Goal: Transaction & Acquisition: Download file/media

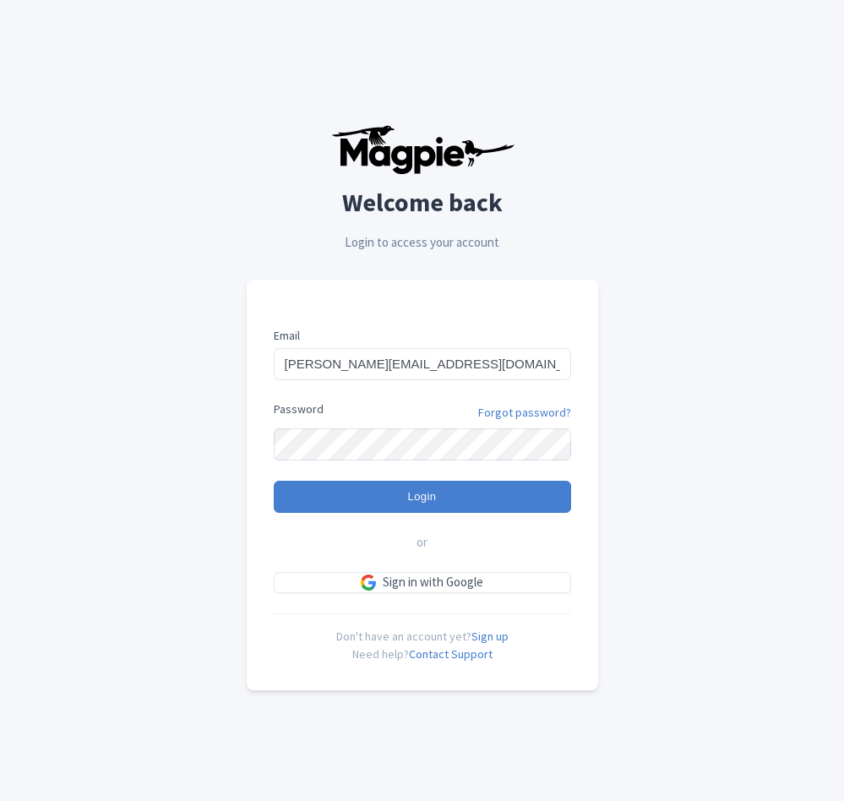
type input "Logging in..."
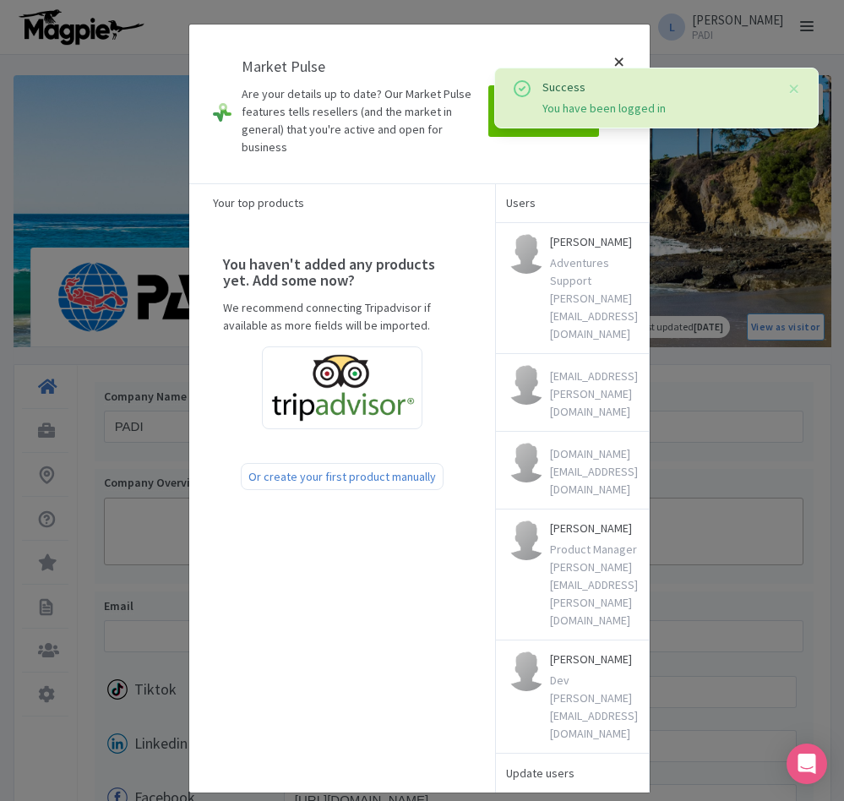
click at [616, 61] on div at bounding box center [619, 104] width 41 height 132
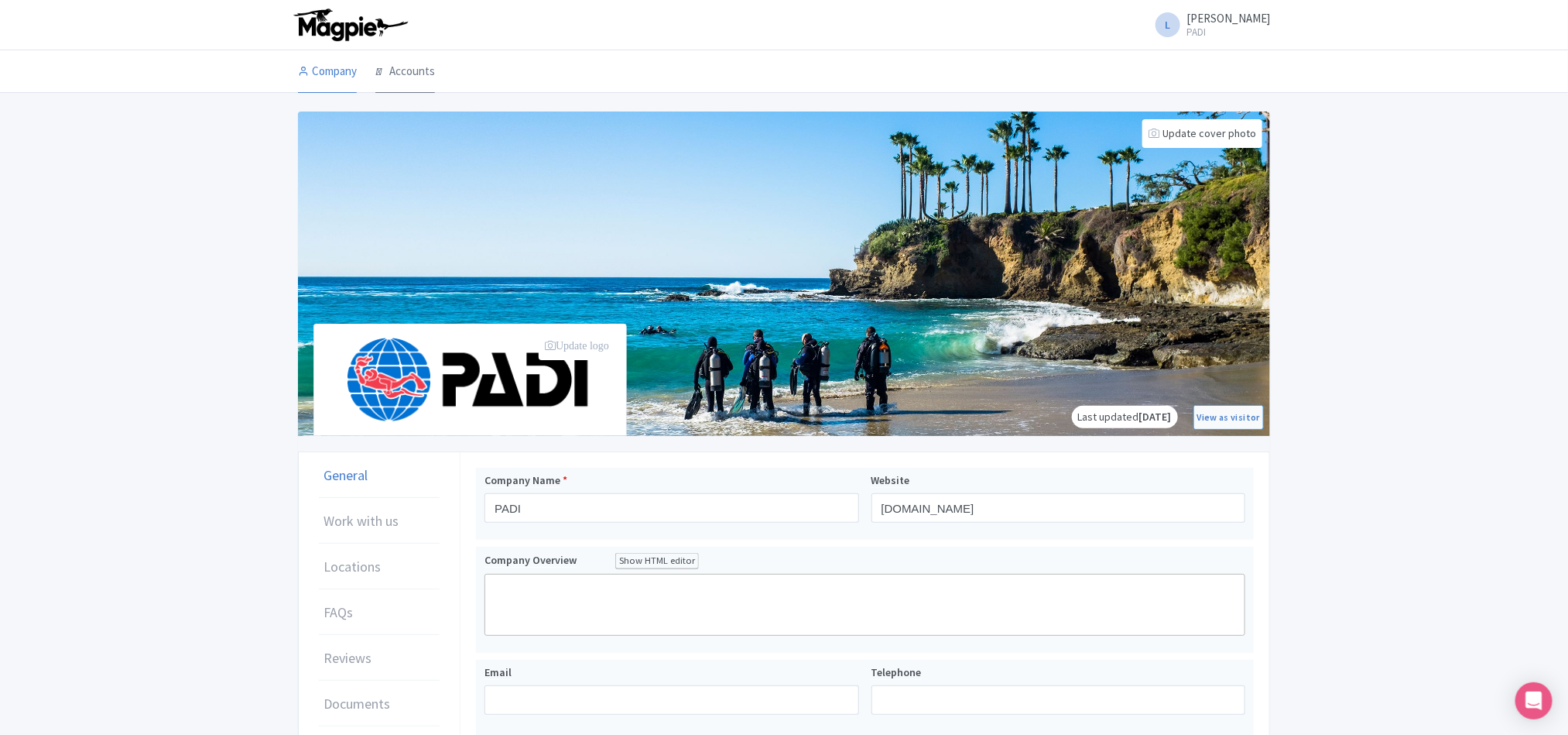
click at [421, 70] on link "Accounts" at bounding box center [405, 71] width 60 height 43
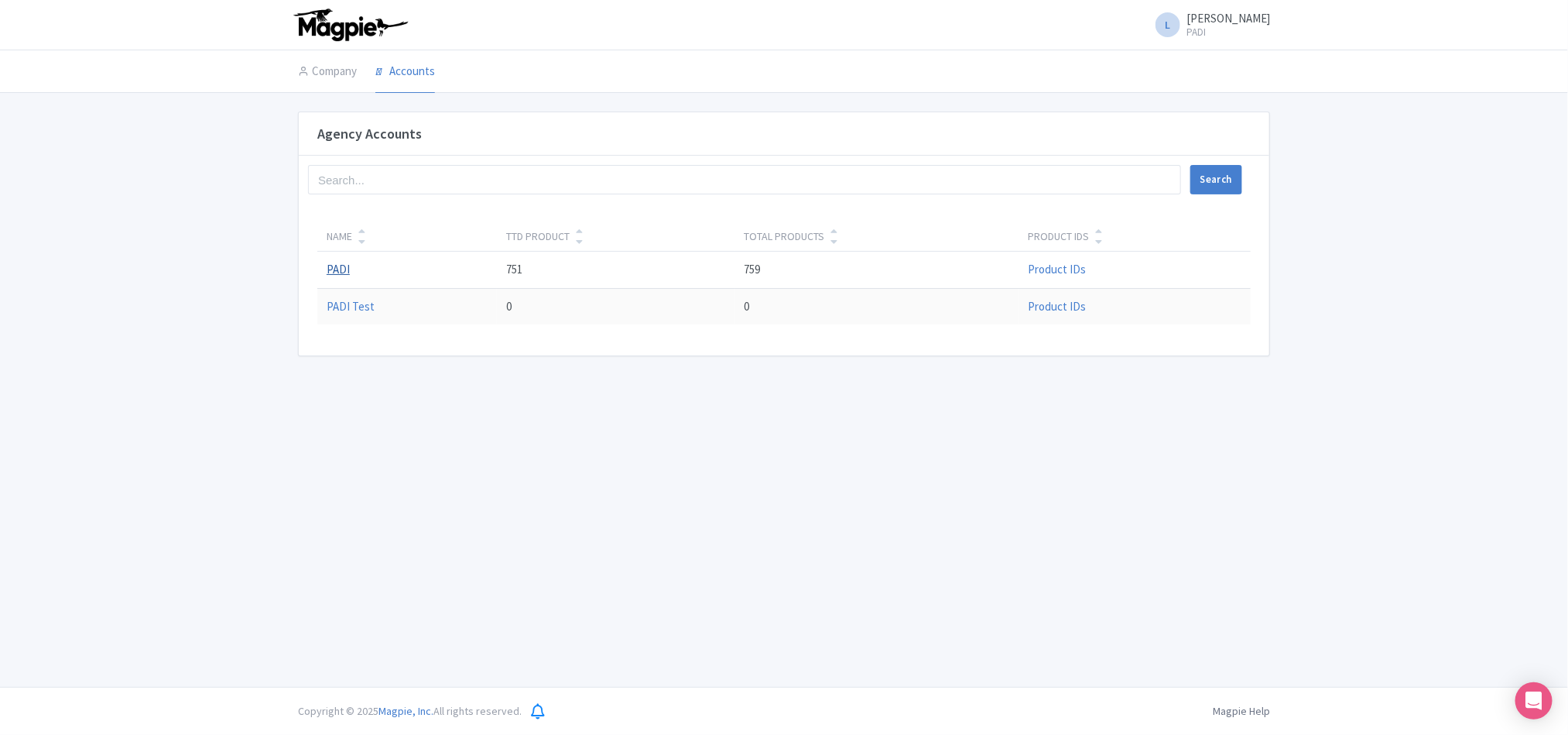
click at [344, 275] on link "PADI" at bounding box center [337, 269] width 23 height 15
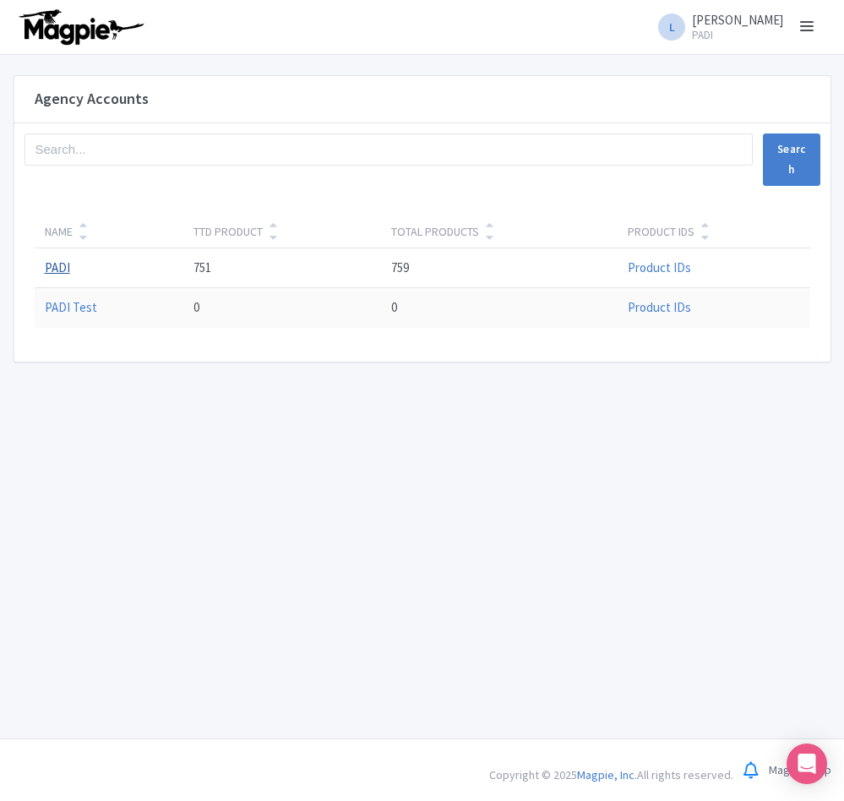
click at [59, 269] on link "PADI" at bounding box center [57, 267] width 25 height 16
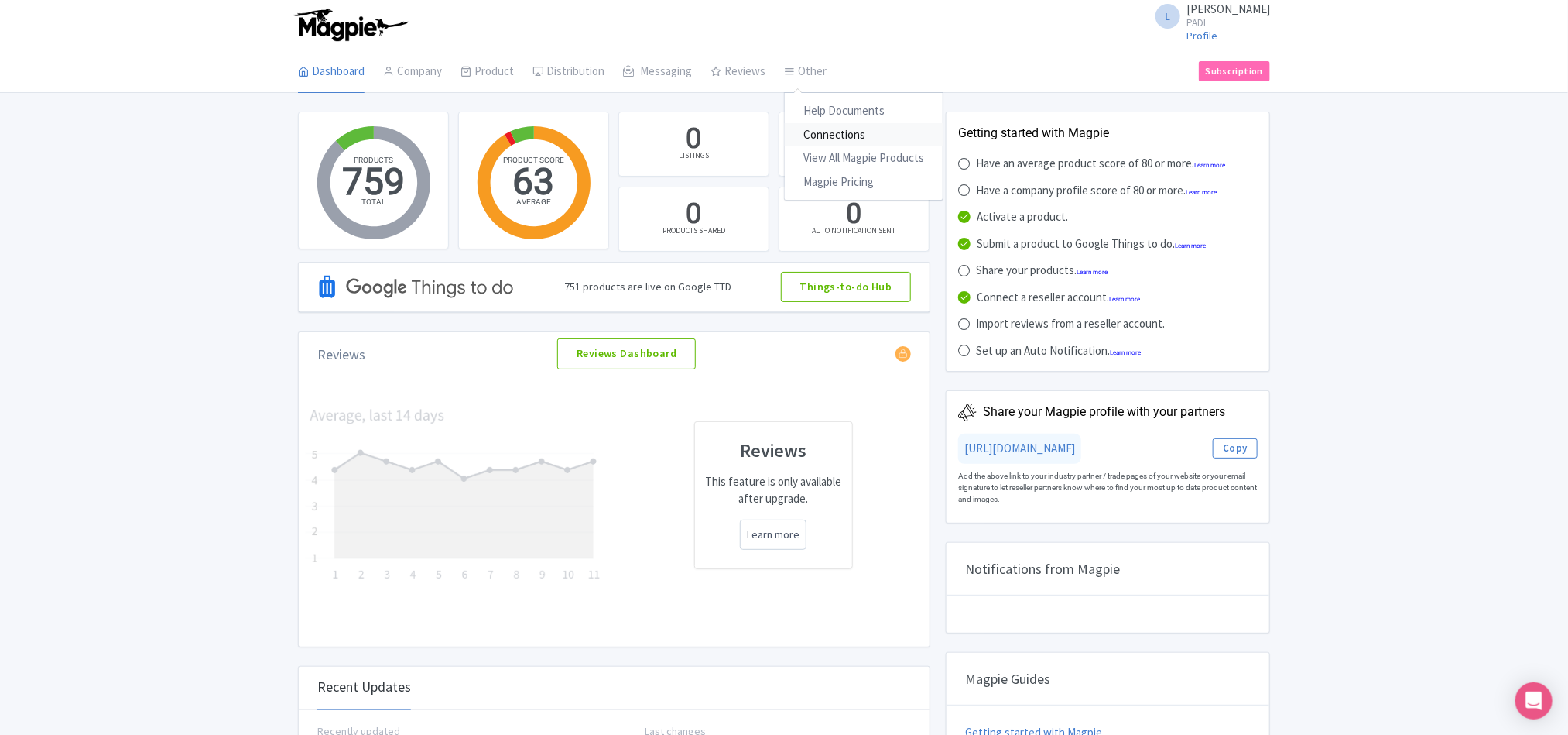
click at [825, 140] on link "Connections" at bounding box center [864, 135] width 158 height 24
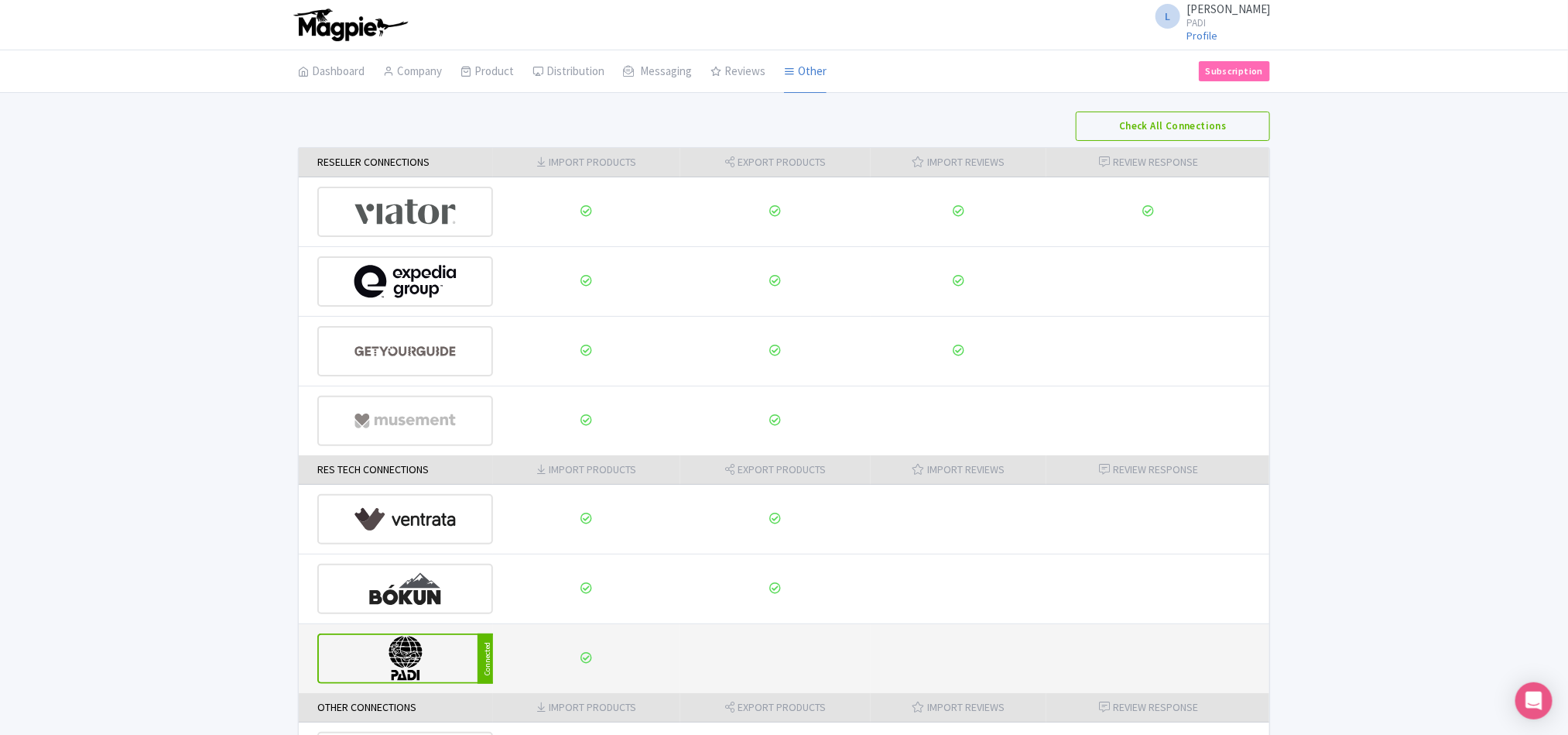
click at [471, 649] on div "Connected" at bounding box center [405, 658] width 176 height 50
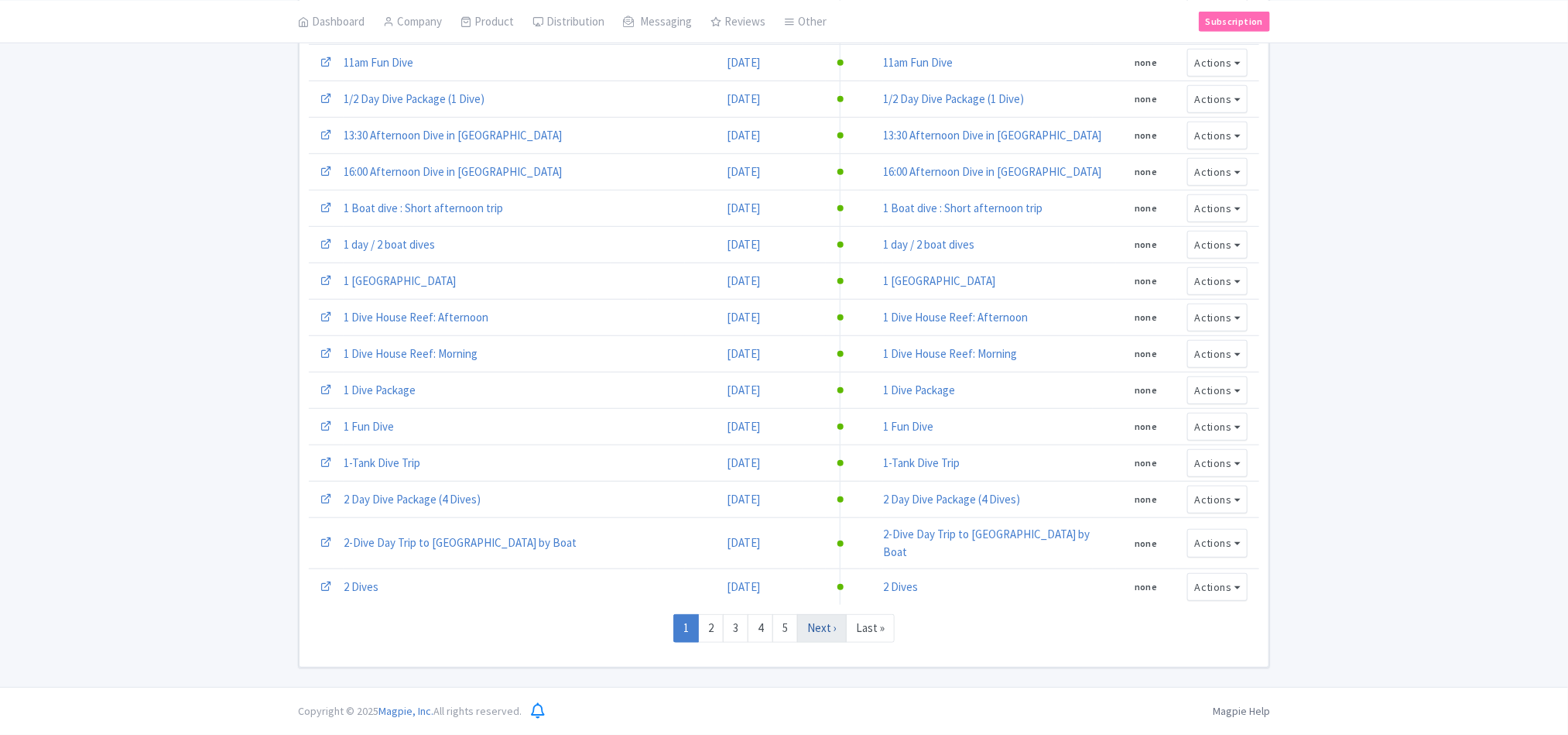
scroll to position [444, 0]
click at [880, 622] on link "Last »" at bounding box center [870, 628] width 49 height 28
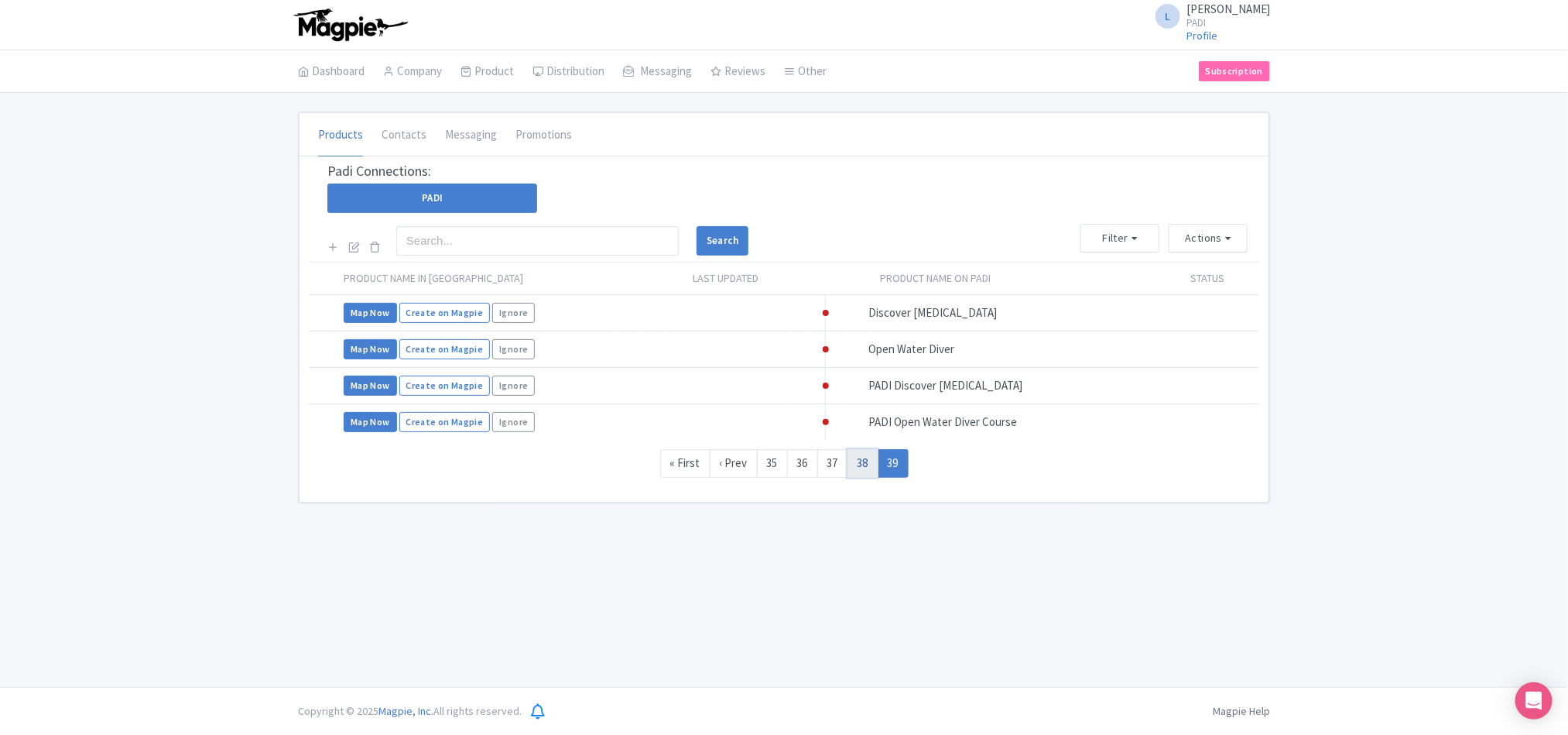
click at [866, 477] on link "38" at bounding box center [863, 463] width 31 height 28
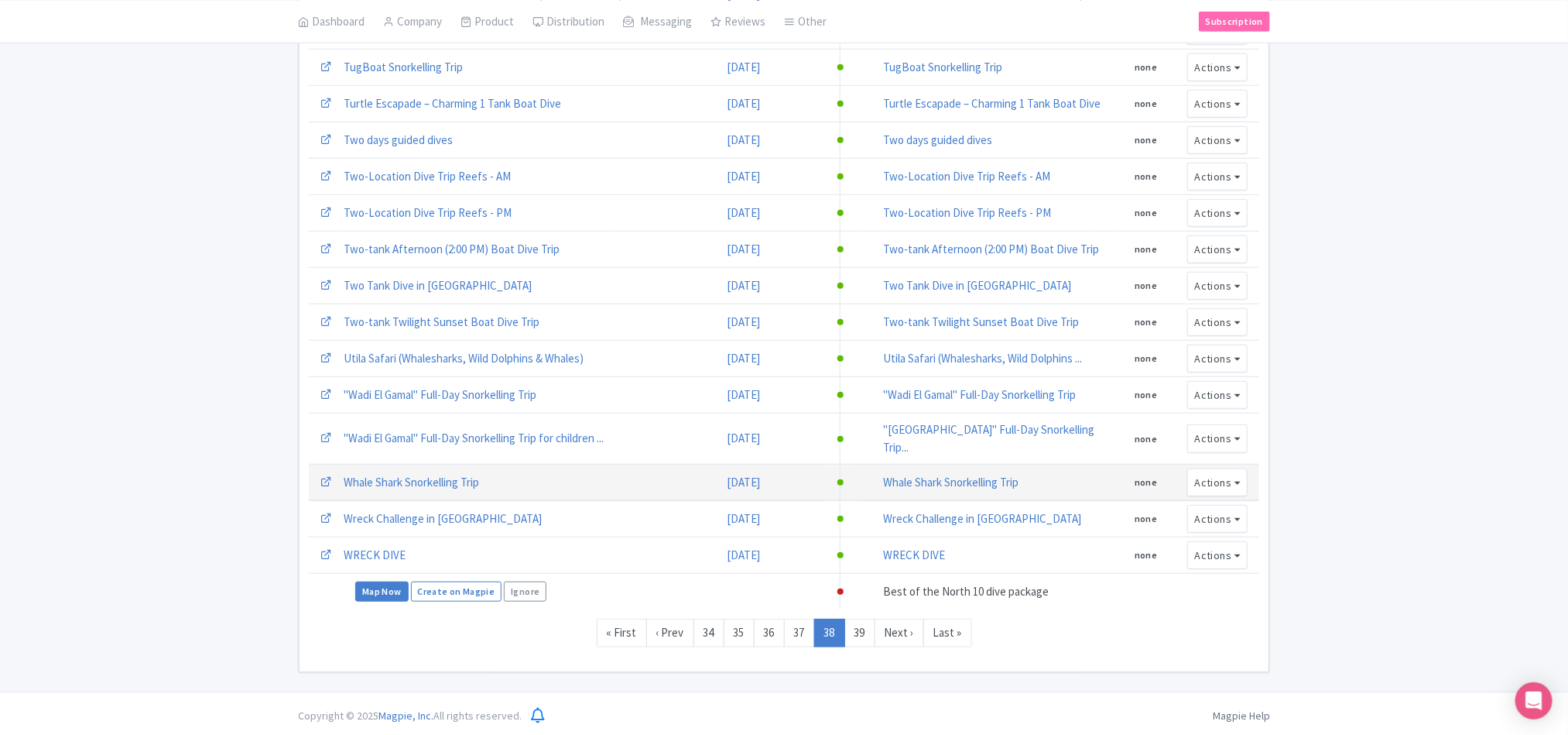
scroll to position [444, 0]
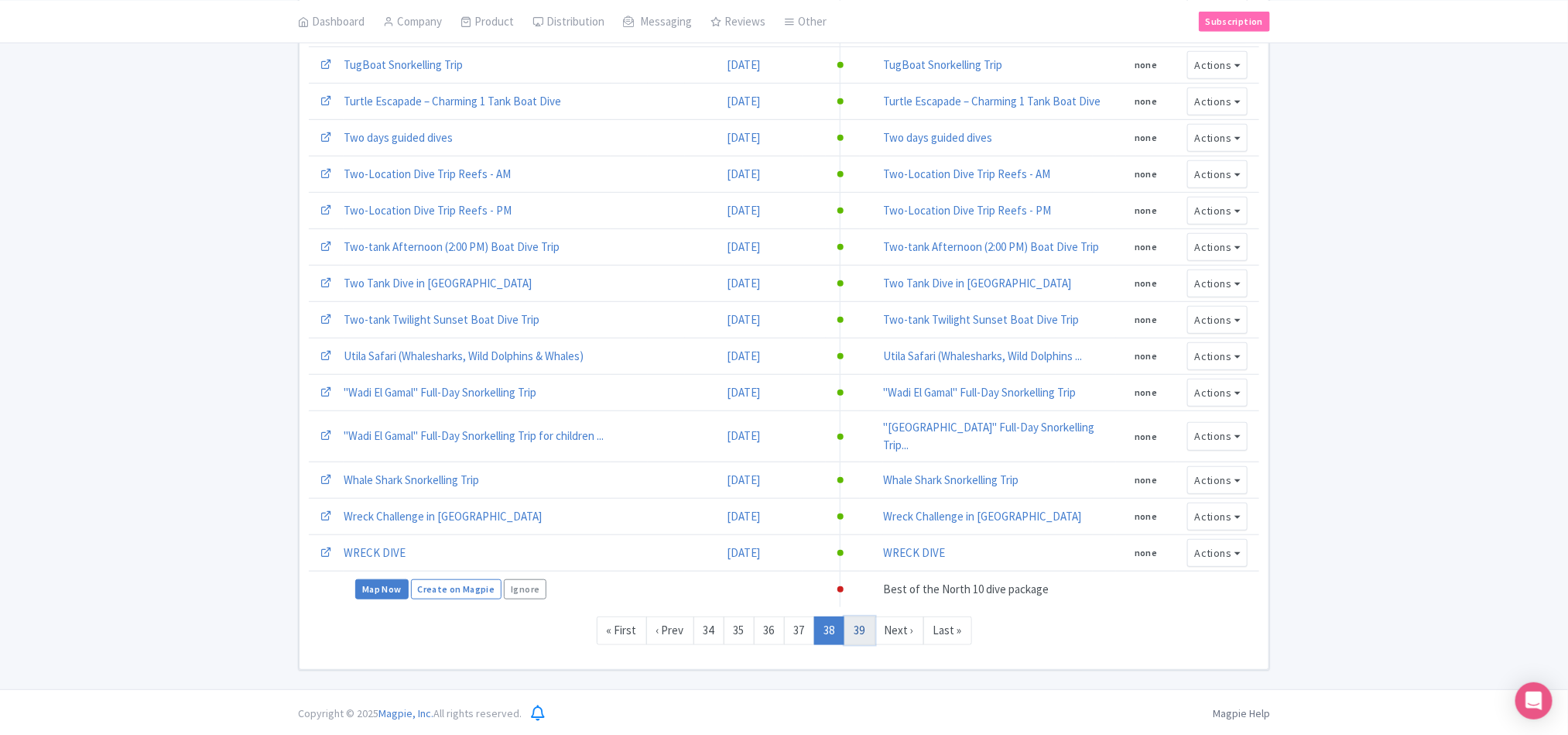
click at [871, 628] on link "39" at bounding box center [861, 630] width 31 height 28
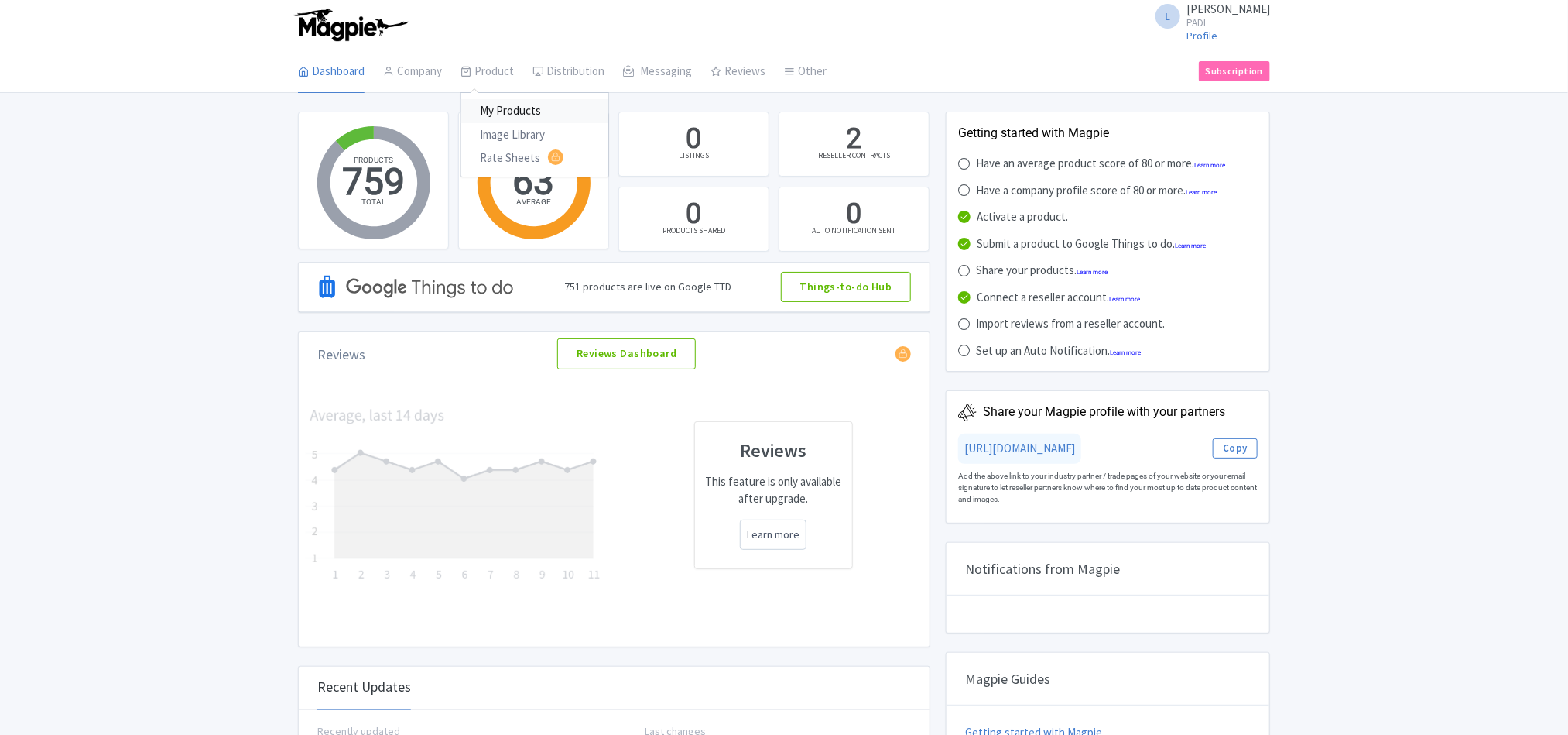
click at [497, 112] on link "My Products" at bounding box center [534, 111] width 147 height 24
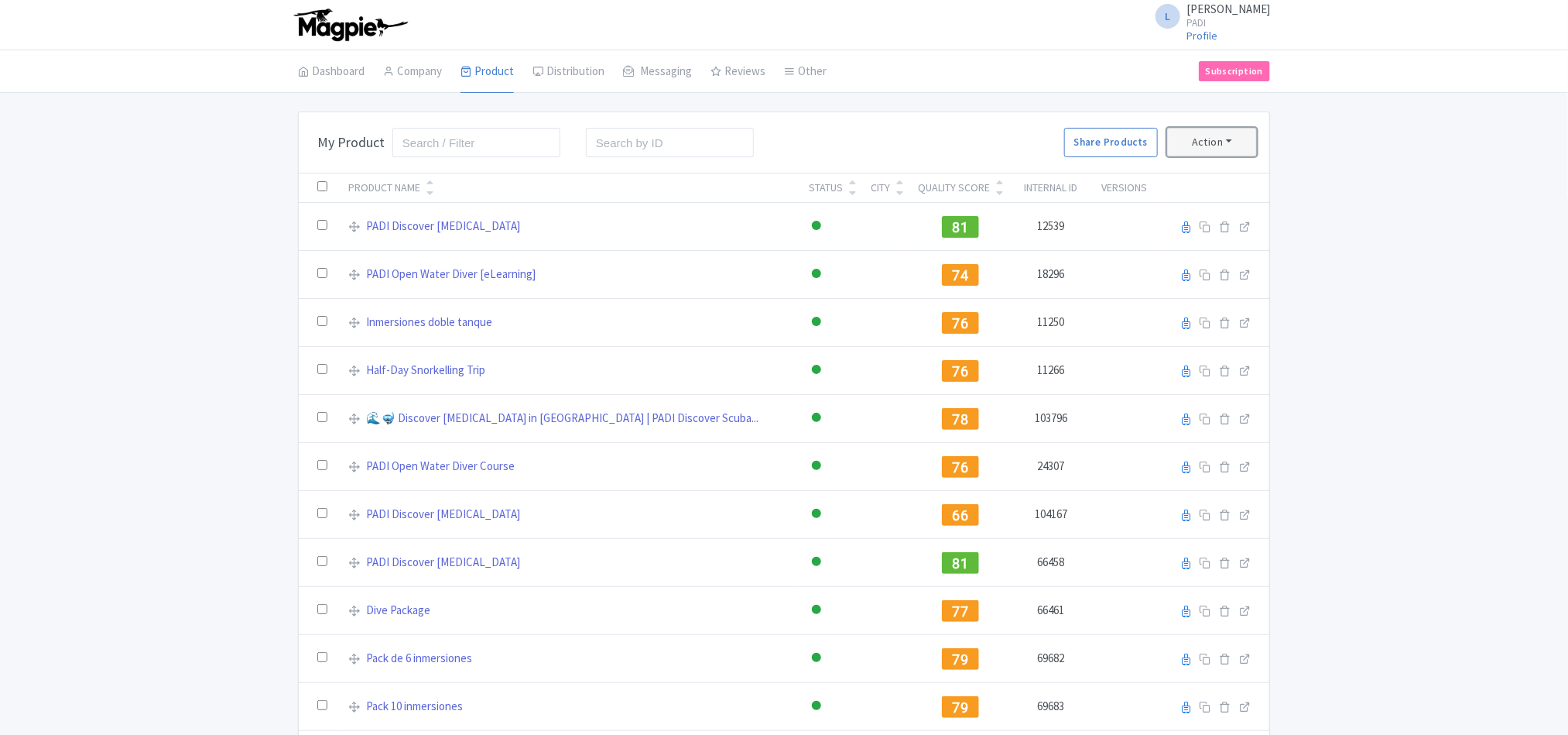
click at [1219, 139] on button "Action" at bounding box center [1212, 141] width 90 height 28
click at [1215, 203] on link "Download Product List" at bounding box center [1243, 202] width 148 height 24
